Goal: Information Seeking & Learning: Understand process/instructions

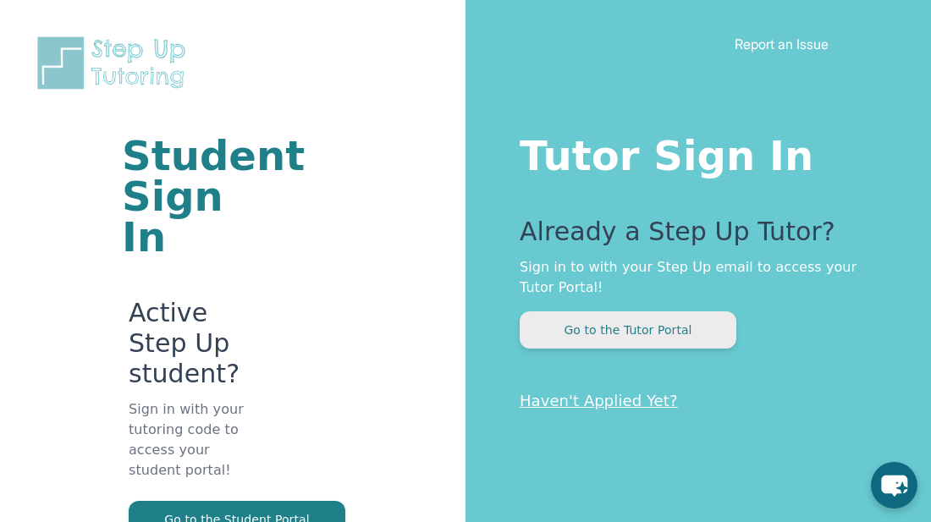
click at [646, 336] on button "Go to the Tutor Portal" at bounding box center [628, 330] width 217 height 37
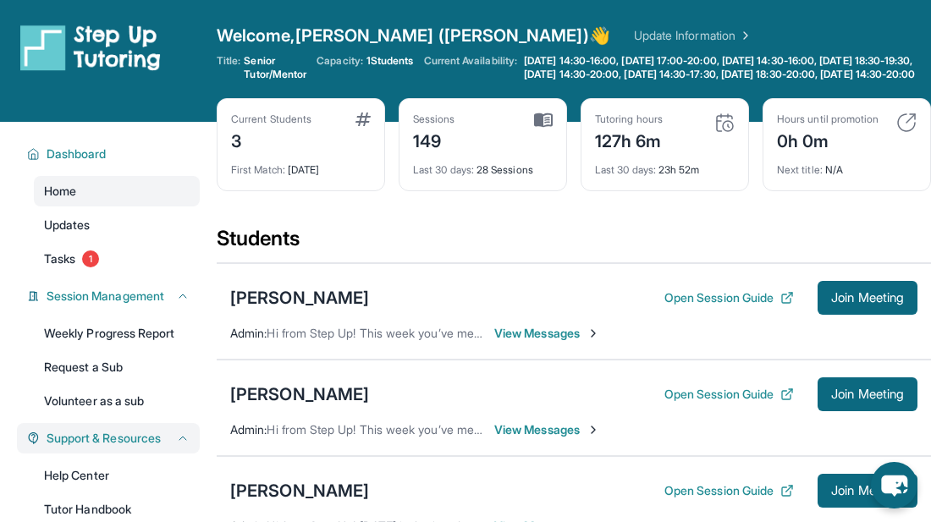
click at [176, 444] on button "Support & Resources" at bounding box center [115, 438] width 150 height 17
click at [183, 440] on icon at bounding box center [183, 438] width 7 height 3
click at [60, 486] on link "Help Center" at bounding box center [117, 476] width 166 height 30
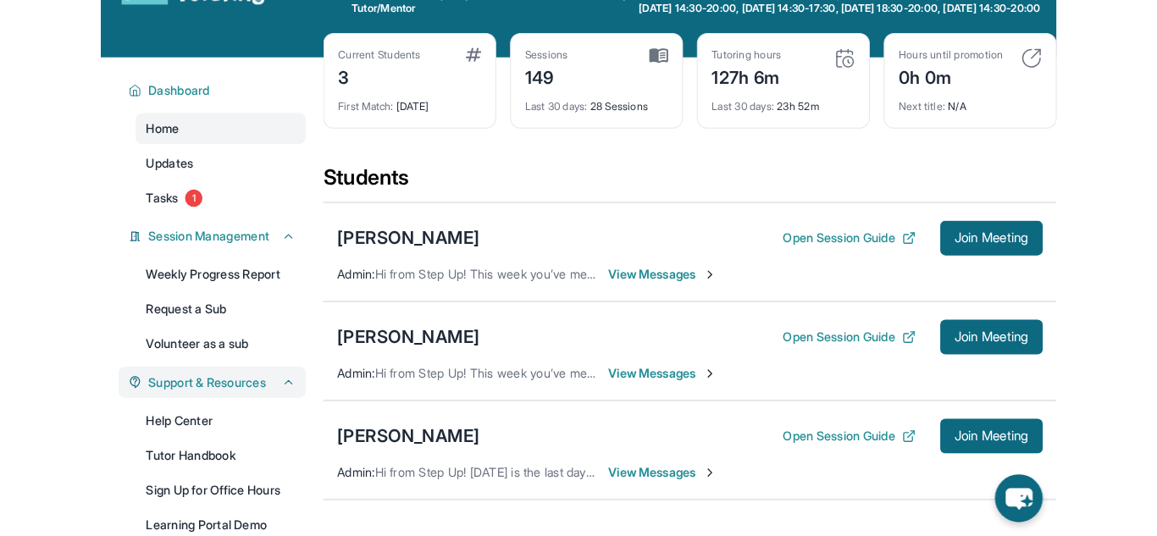
scroll to position [68, 0]
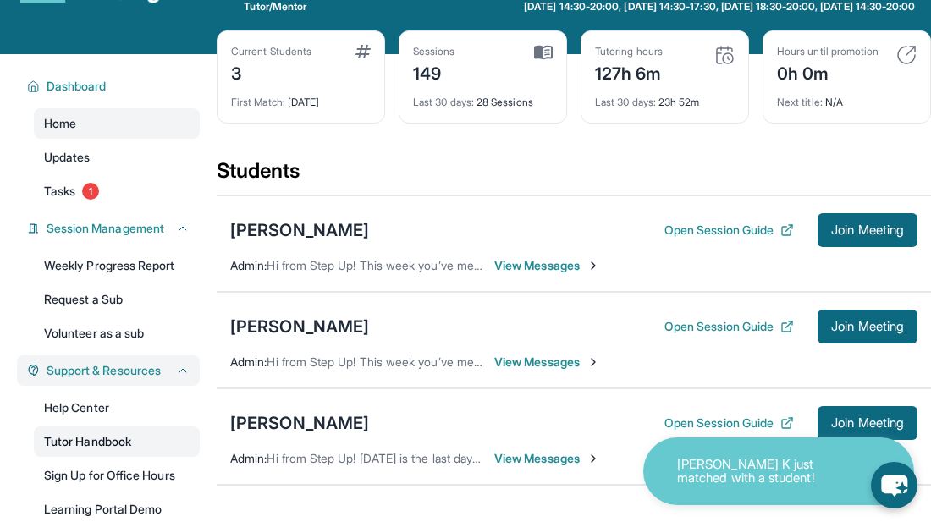
click at [102, 457] on link "Tutor Handbook" at bounding box center [117, 442] width 166 height 30
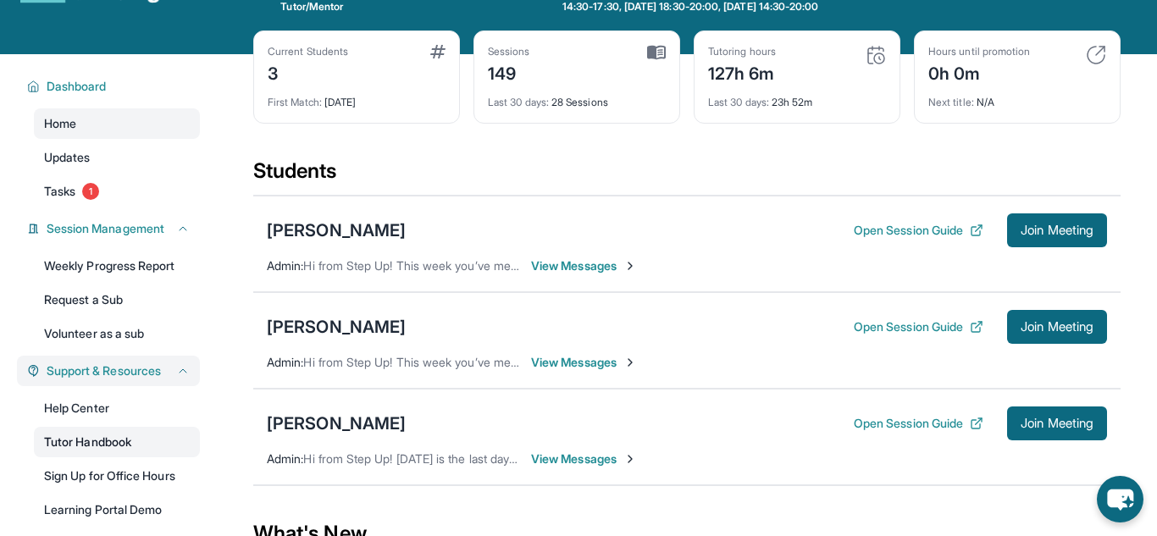
click at [91, 440] on link "Tutor Handbook" at bounding box center [117, 442] width 166 height 30
